Goal: Information Seeking & Learning: Learn about a topic

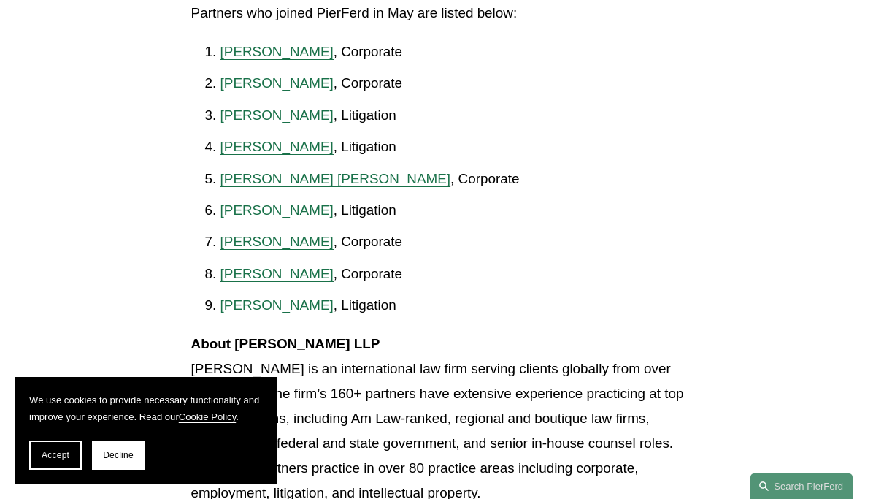
scroll to position [964, 0]
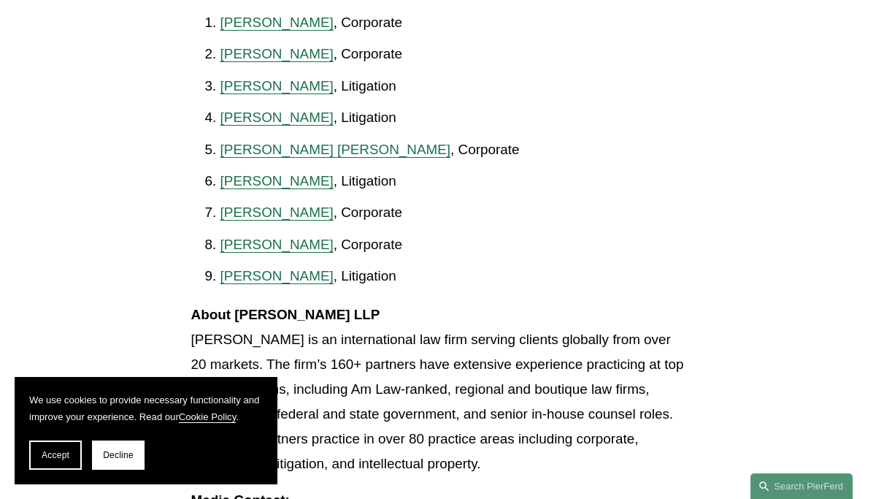
click at [264, 61] on span "[PERSON_NAME]" at bounding box center [276, 53] width 113 height 15
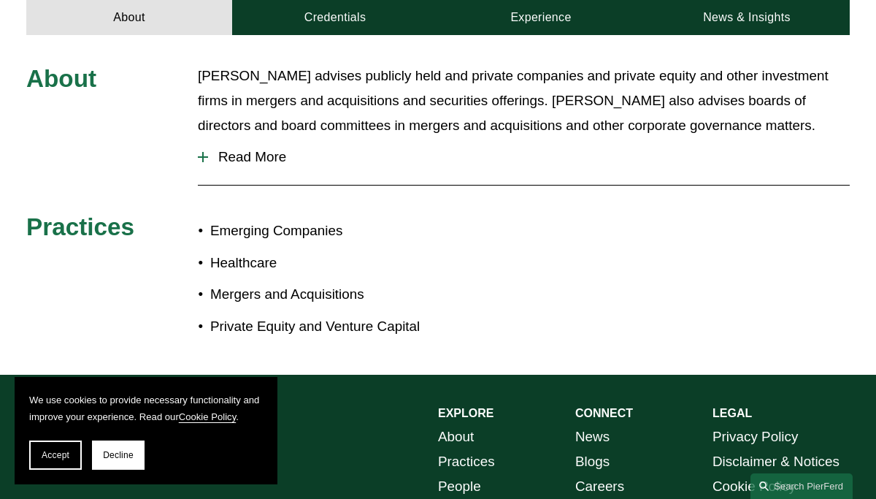
scroll to position [496, 0]
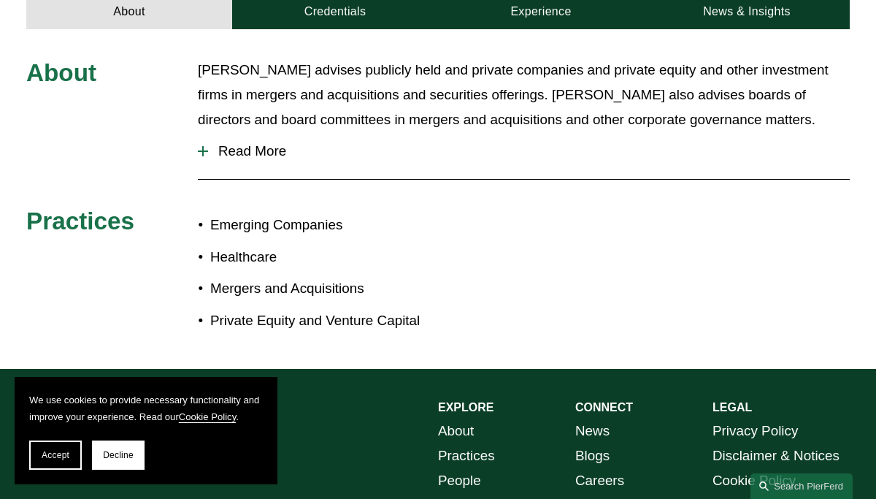
click at [253, 143] on span "Read More" at bounding box center [529, 151] width 642 height 16
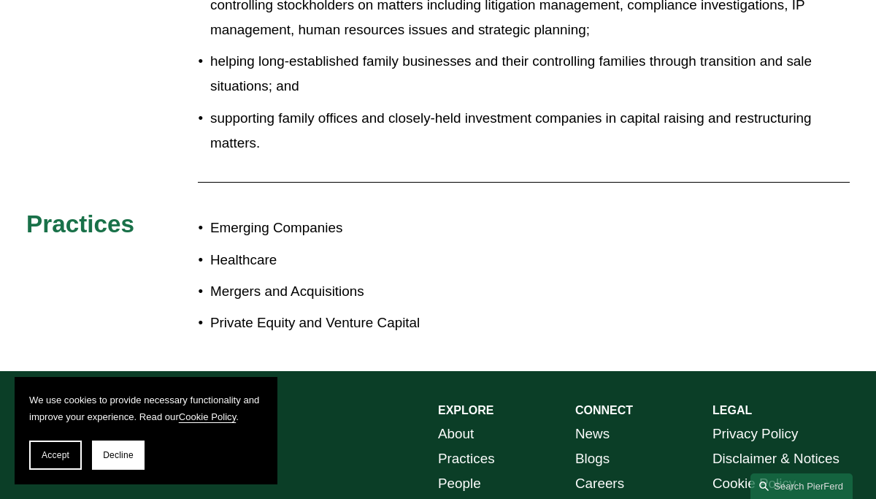
scroll to position [964, 0]
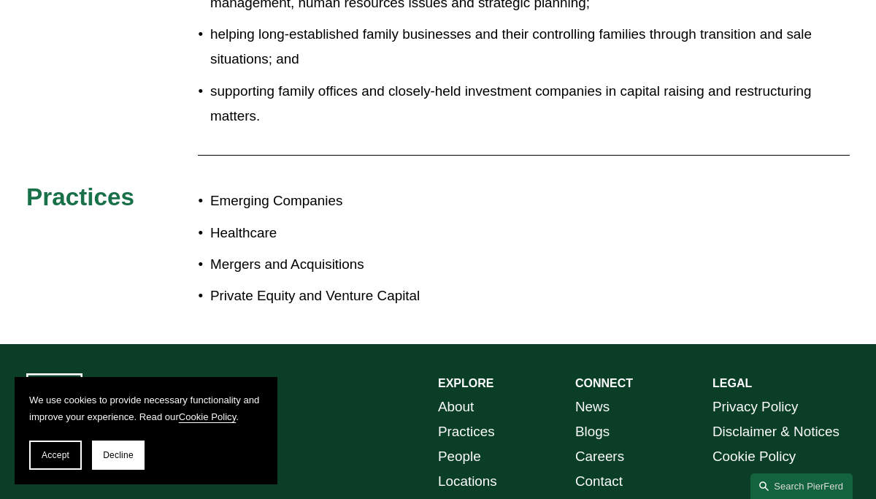
click at [253, 252] on p "Mergers and Acquisitions" at bounding box center [324, 264] width 228 height 25
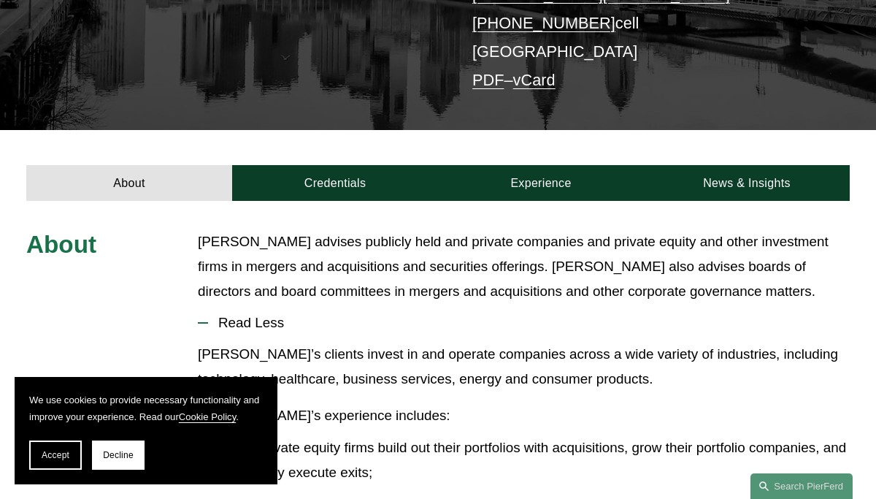
scroll to position [320, 0]
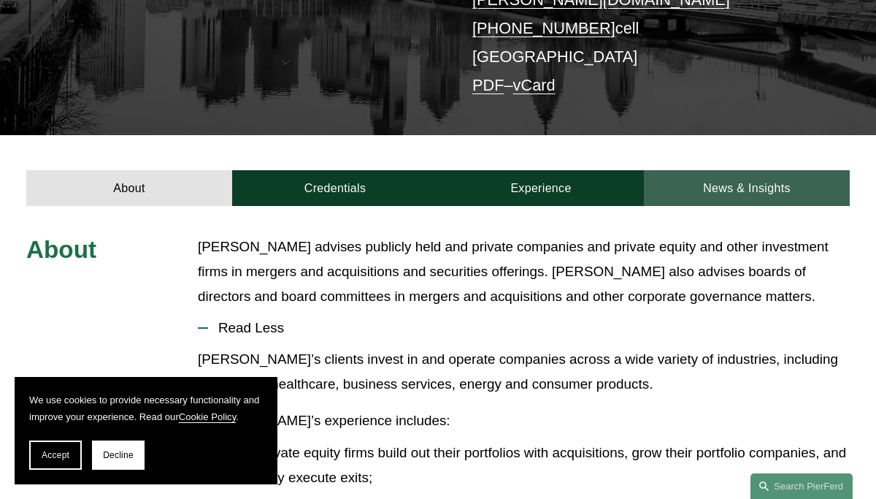
click at [738, 170] on link "News & Insights" at bounding box center [747, 188] width 206 height 36
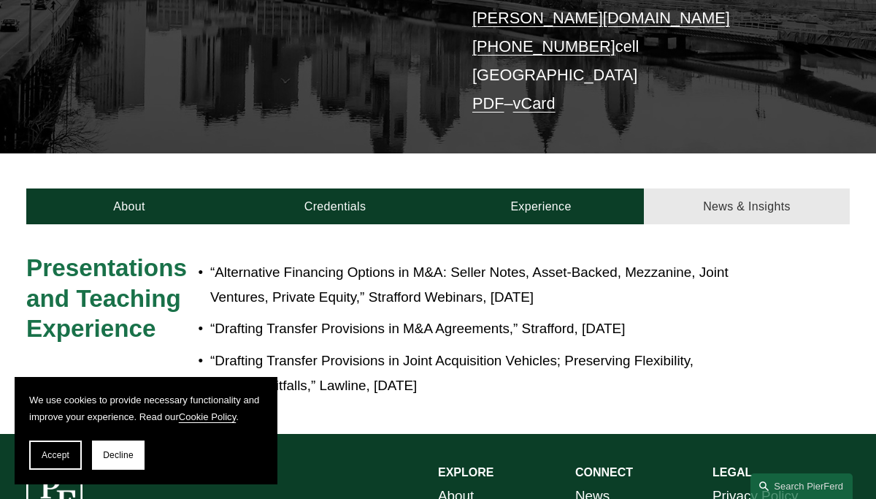
scroll to position [301, 0]
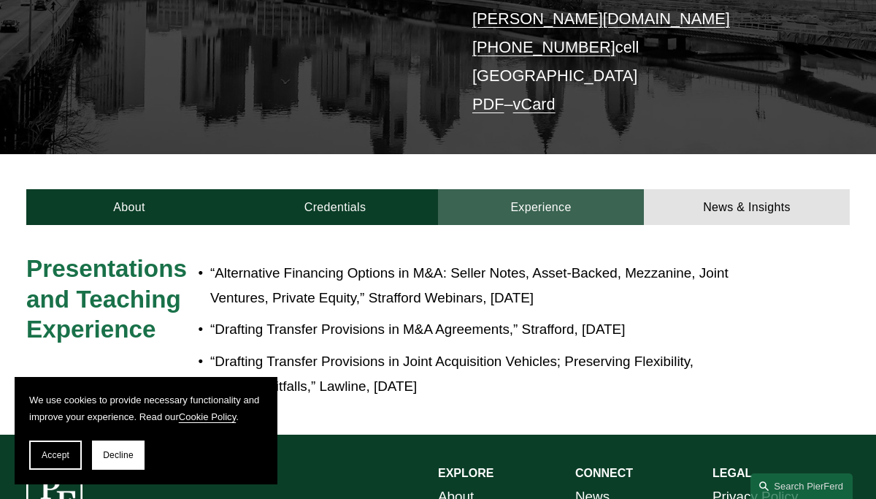
click at [550, 189] on link "Experience" at bounding box center [541, 207] width 206 height 36
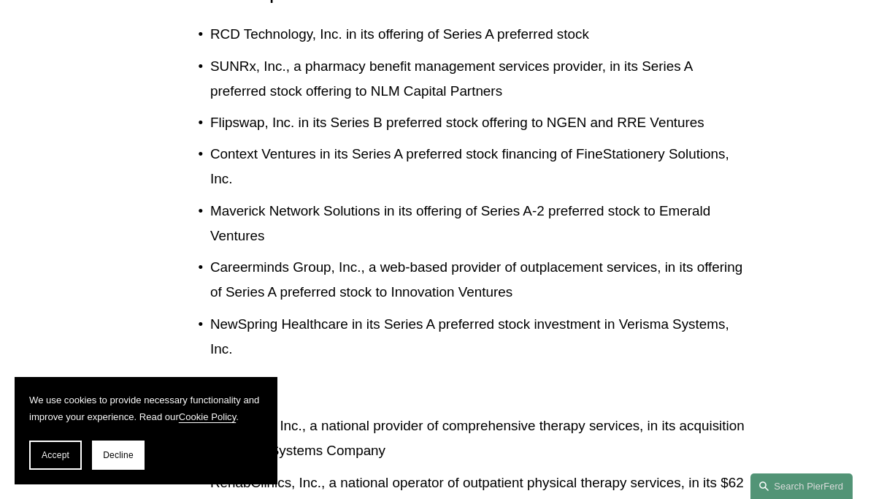
scroll to position [1849, 0]
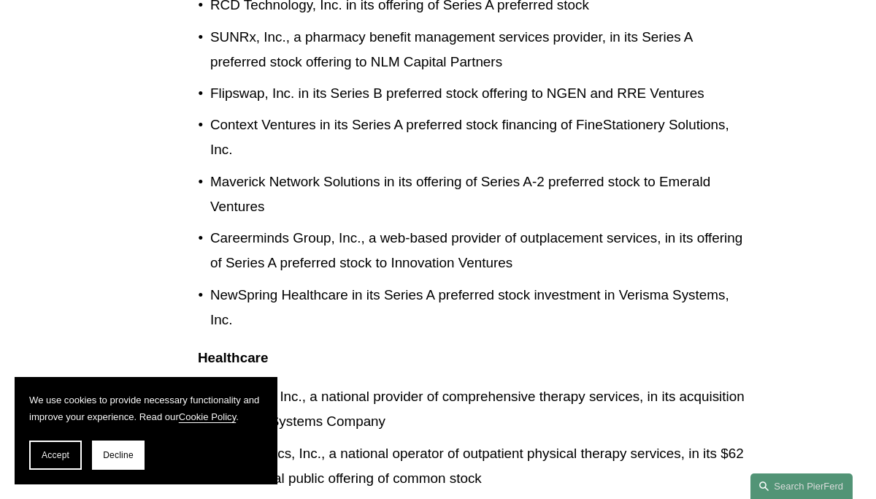
click at [365, 345] on p "Healthcare" at bounding box center [472, 357] width 549 height 25
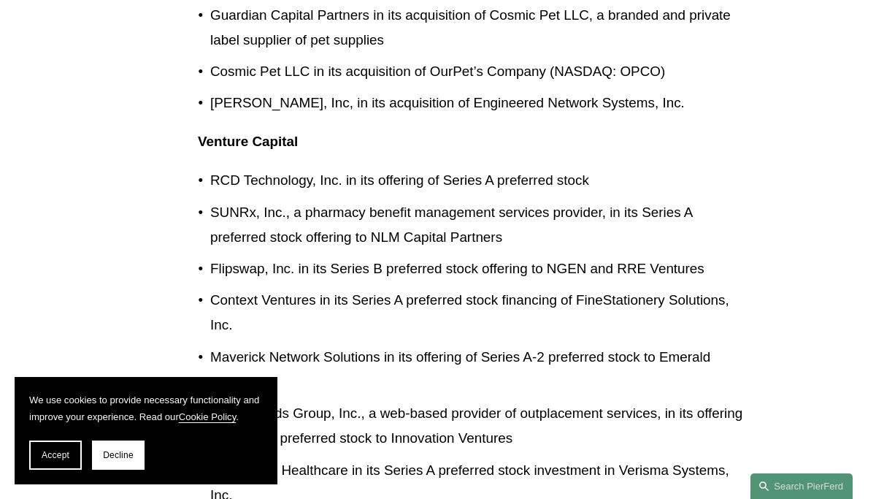
scroll to position [1702, 0]
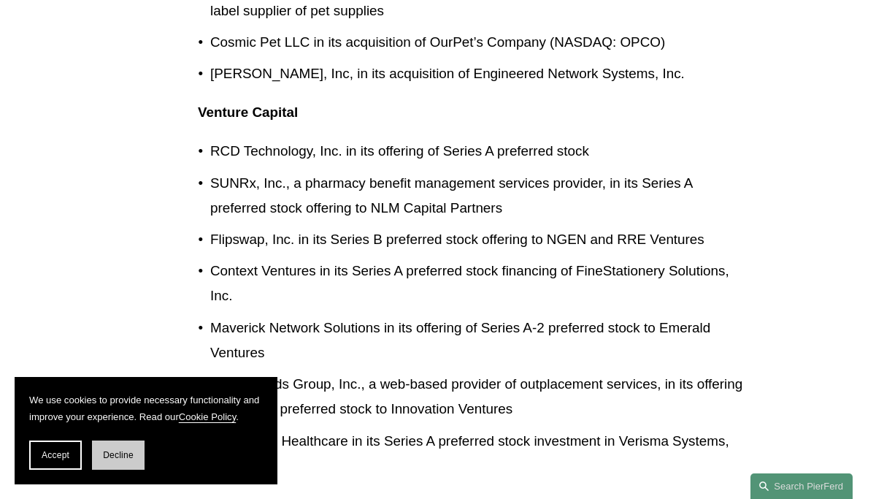
click at [110, 454] on span "Decline" at bounding box center [118, 455] width 31 height 10
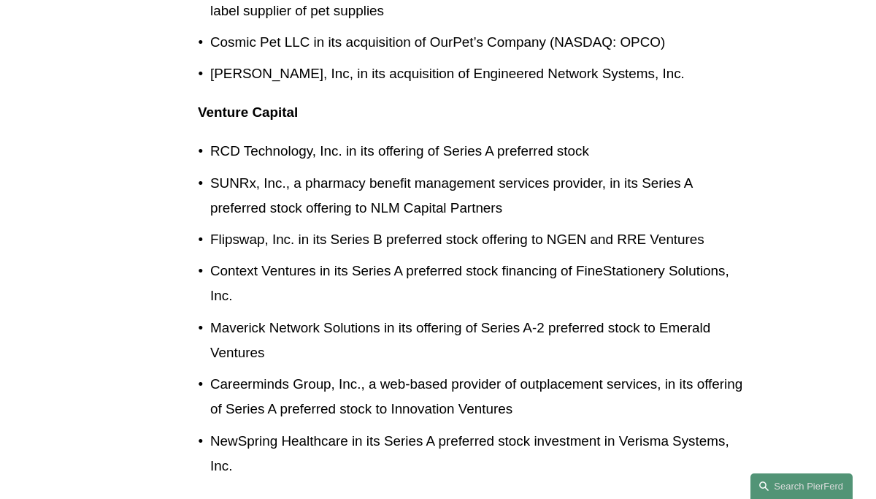
click at [112, 410] on div "Experience FisherBroyles, LLP Cravath, [PERSON_NAME] & [PERSON_NAME] [PERSON_NA…" at bounding box center [438, 90] width 876 height 2476
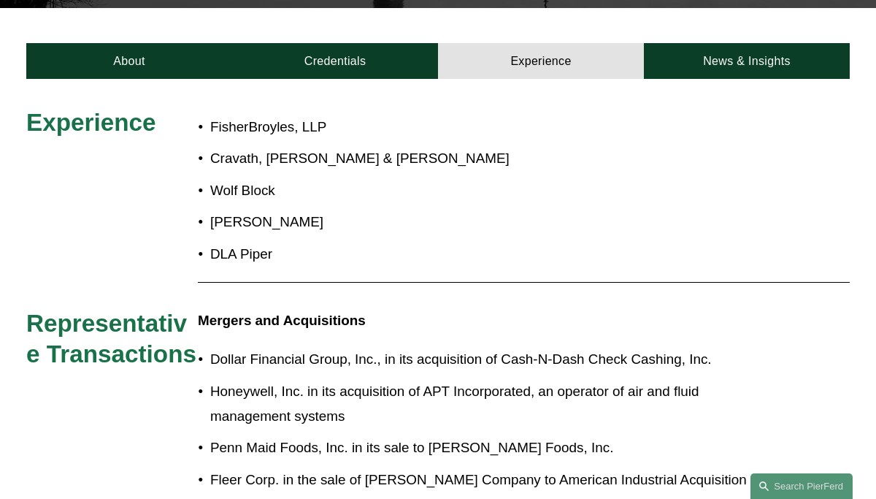
scroll to position [476, 0]
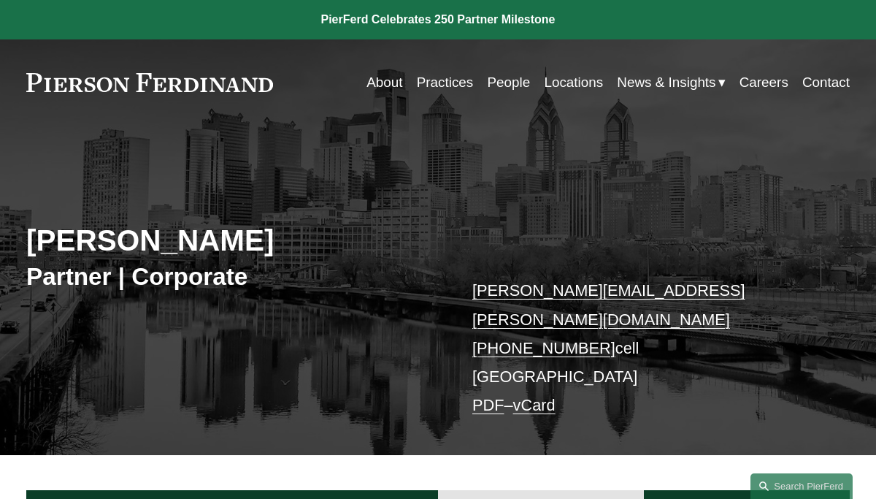
scroll to position [0, 0]
click at [637, 18] on link at bounding box center [438, 19] width 876 height 39
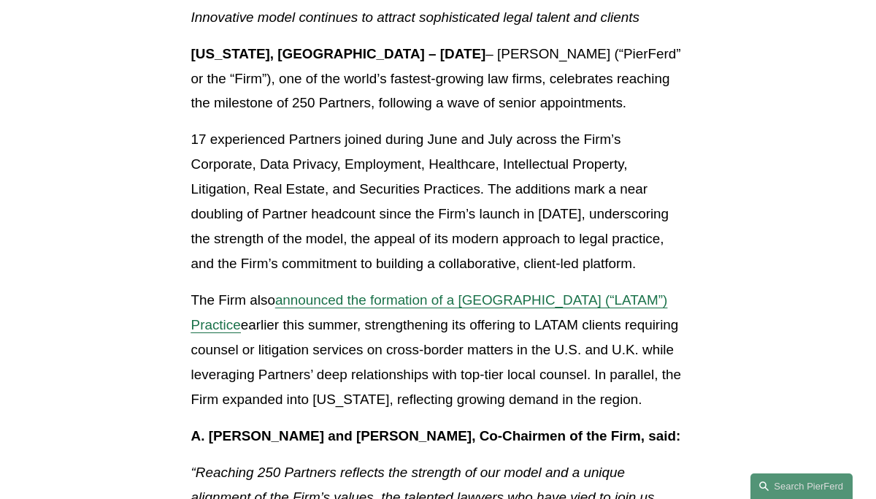
scroll to position [438, 0]
